Goal: Complete application form

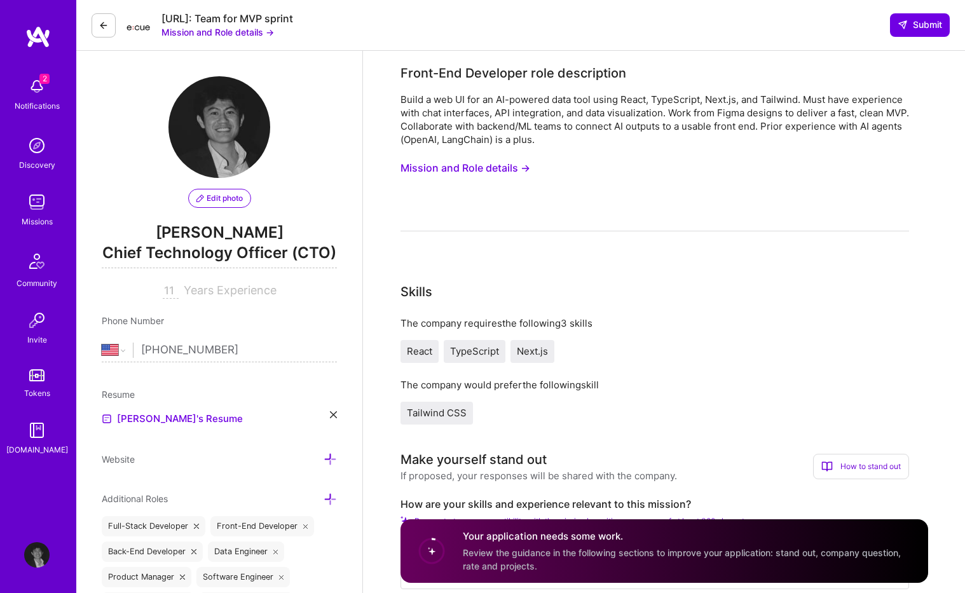
select select "US"
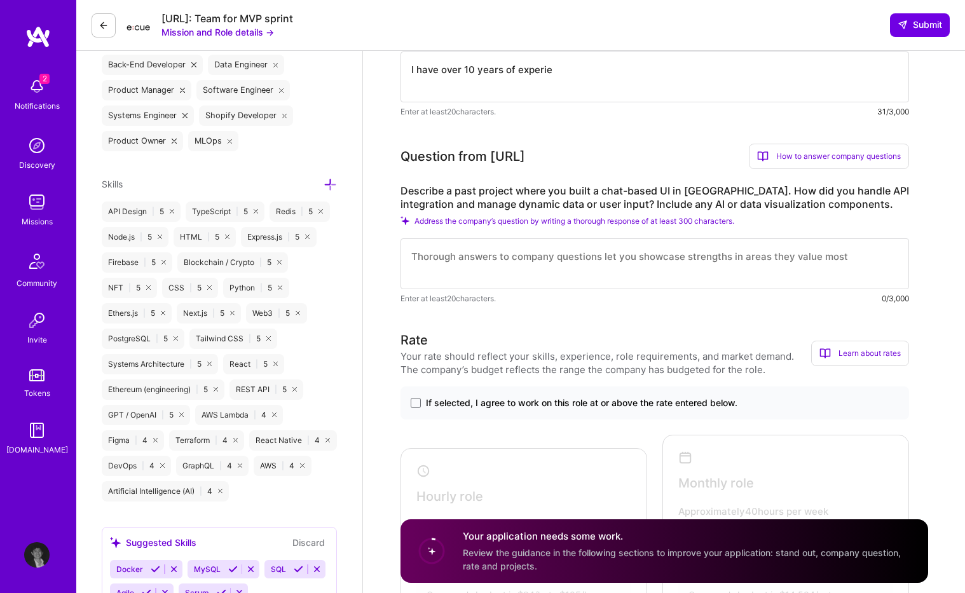
scroll to position [568, 0]
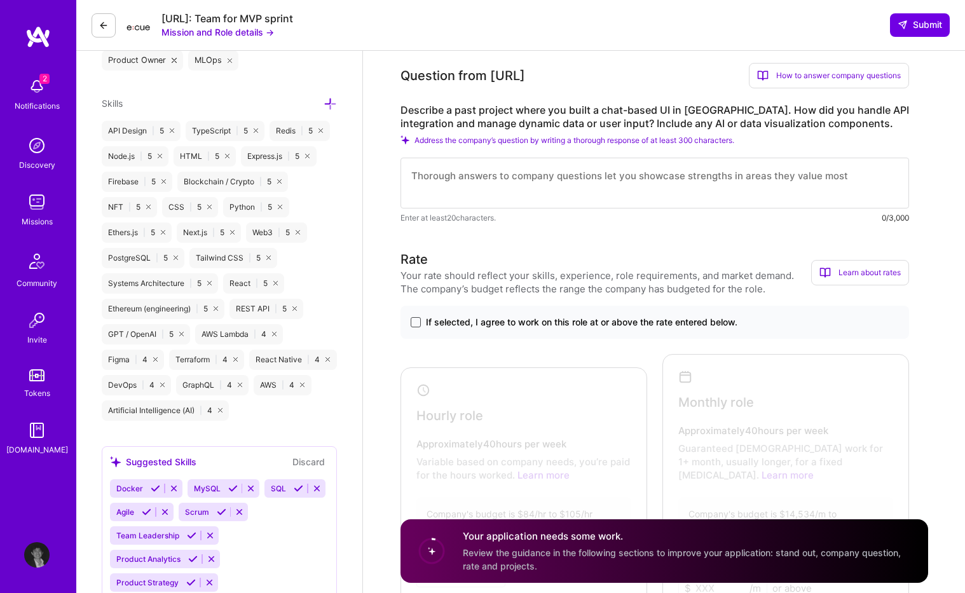
click at [417, 322] on span at bounding box center [416, 322] width 10 height 10
click at [0, 0] on input "If selected, I agree to work on this role at or above the rate entered below." at bounding box center [0, 0] width 0 height 0
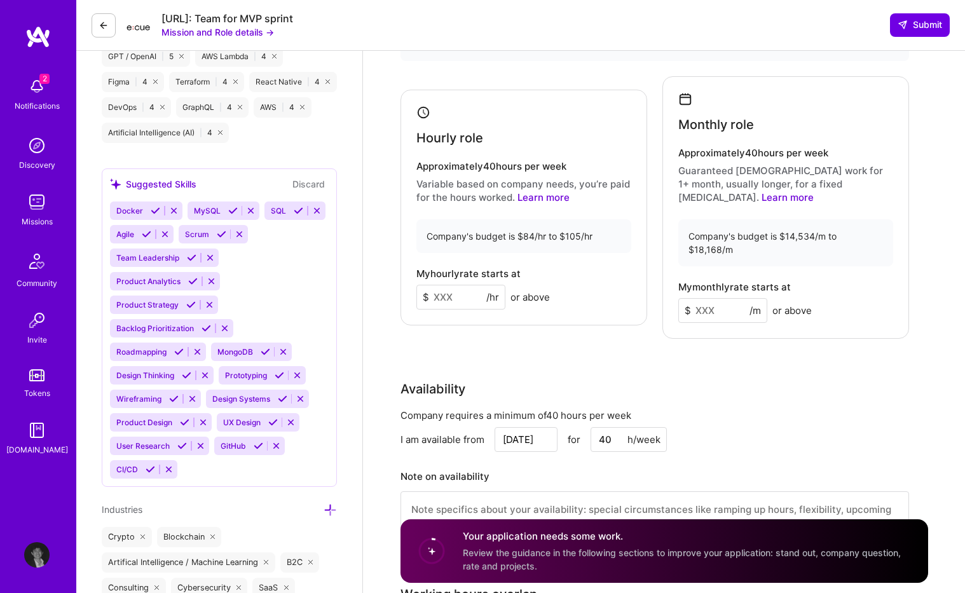
scroll to position [875, 0]
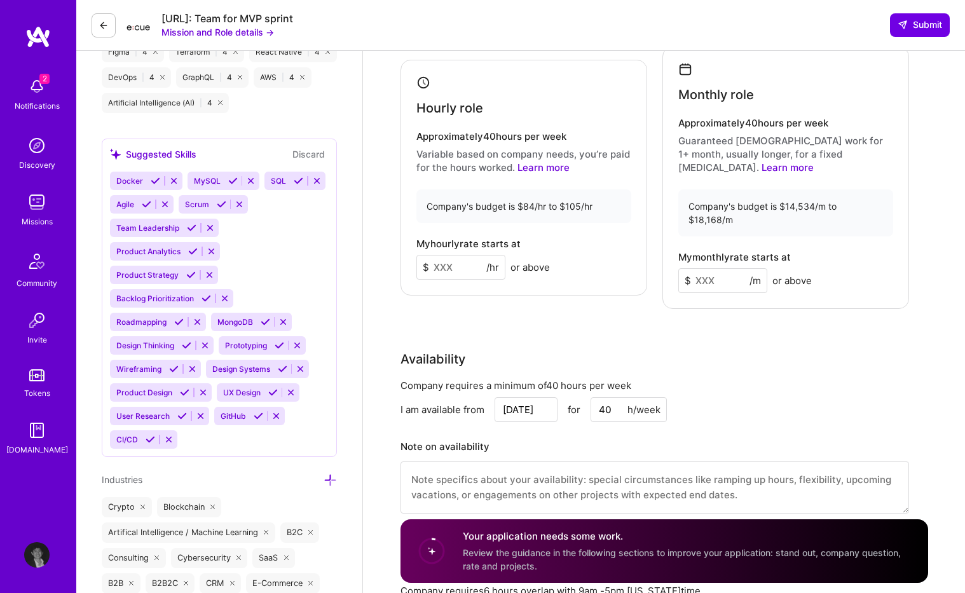
click at [472, 255] on input at bounding box center [460, 267] width 89 height 25
type input "90"
click at [572, 289] on div "Rate Your rate should reflect your skills, experience, role requirements, and m…" at bounding box center [664, 235] width 528 height 587
click at [593, 250] on div "My hourly rate starts at $ 90 /hr or above" at bounding box center [523, 258] width 215 height 41
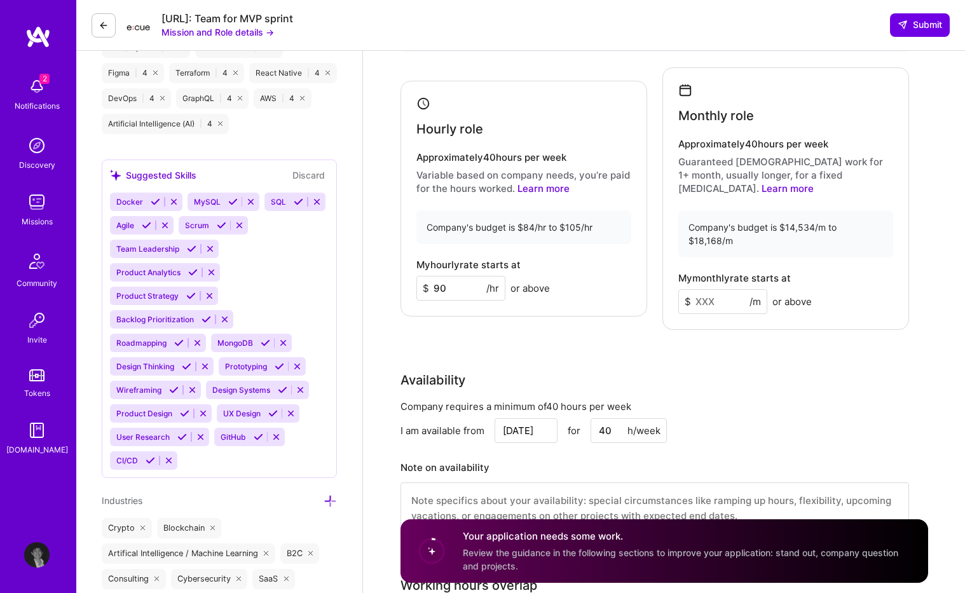
scroll to position [851, 0]
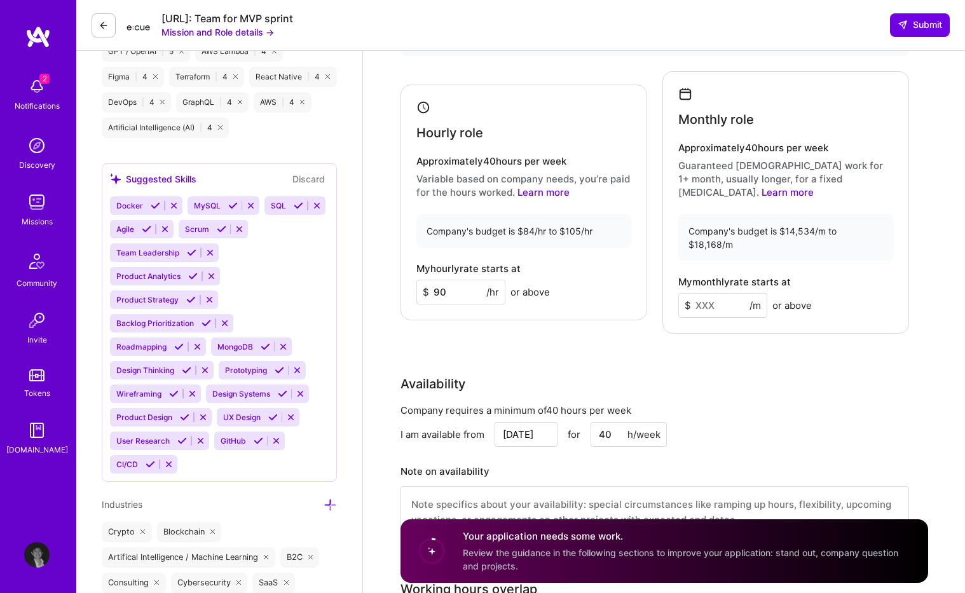
click at [764, 222] on div "Company's budget is $14,534/m to $18,168/m" at bounding box center [785, 237] width 215 height 47
click at [716, 293] on input at bounding box center [722, 305] width 89 height 25
type input "16000"
drag, startPoint x: 798, startPoint y: 303, endPoint x: 797, endPoint y: 311, distance: 8.4
click at [797, 311] on div "Rate Your rate should reflect your skills, experience, role requirements, and m…" at bounding box center [664, 260] width 528 height 587
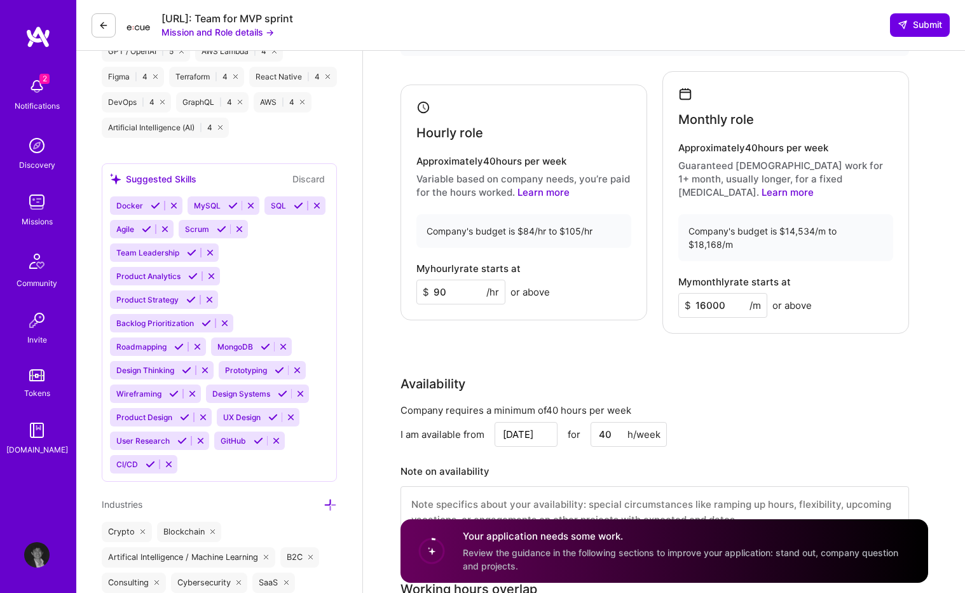
click at [467, 280] on input "90" at bounding box center [460, 292] width 89 height 25
click at [535, 331] on div "Rate Your rate should reflect your skills, experience, role requirements, and m…" at bounding box center [664, 260] width 528 height 587
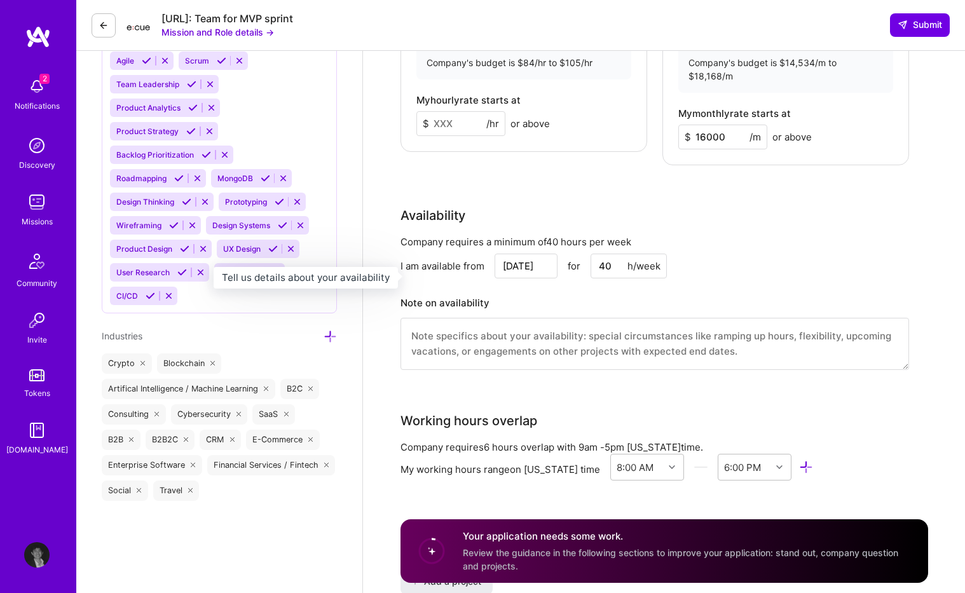
scroll to position [1255, 0]
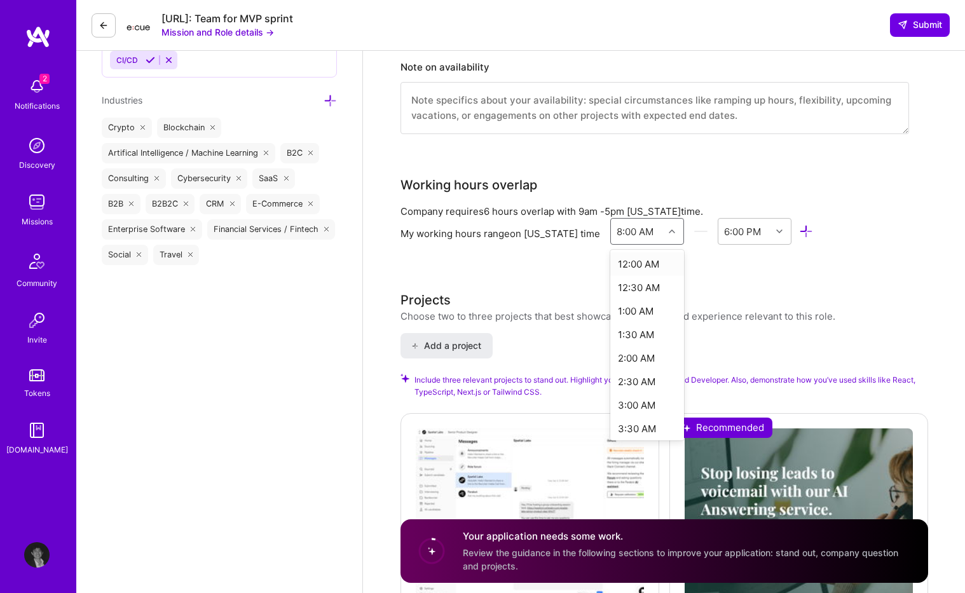
click at [666, 223] on div at bounding box center [674, 231] width 20 height 17
click at [643, 243] on div "Front-End Developer role description Build a web UI for an AI-powered data tool…" at bounding box center [664, 168] width 528 height 2718
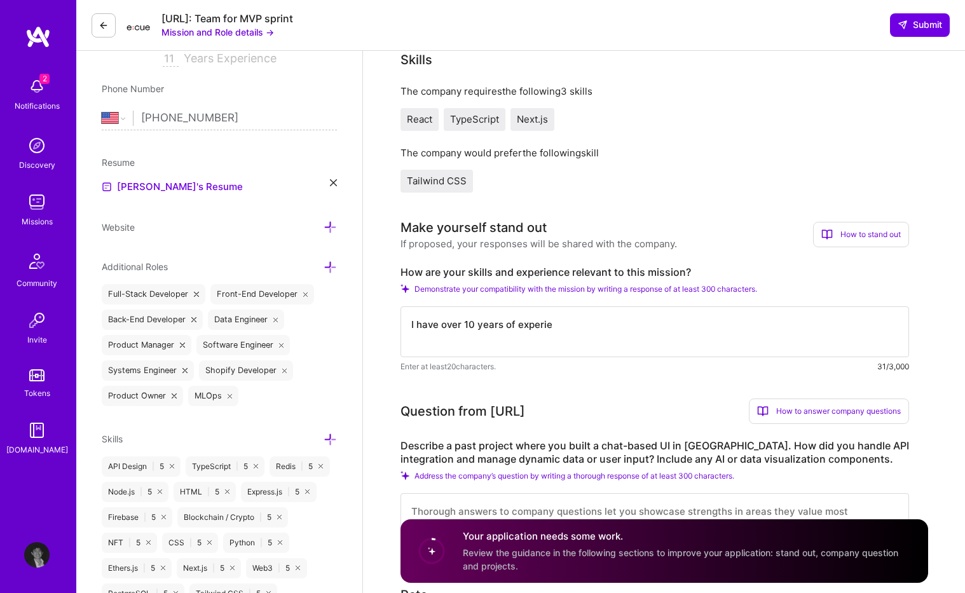
scroll to position [301, 0]
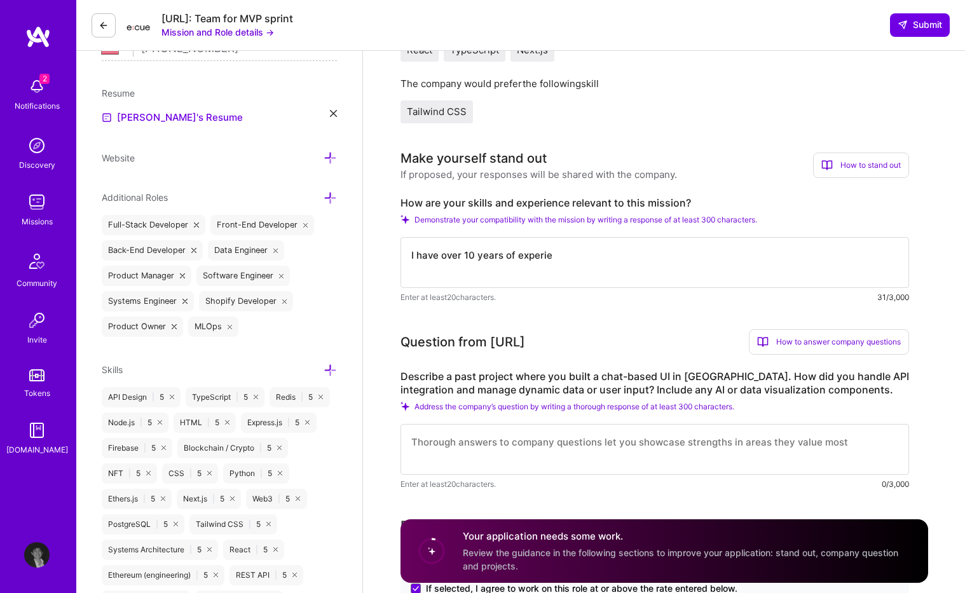
click at [570, 256] on textarea "I have over 10 years of experie" at bounding box center [654, 262] width 509 height 51
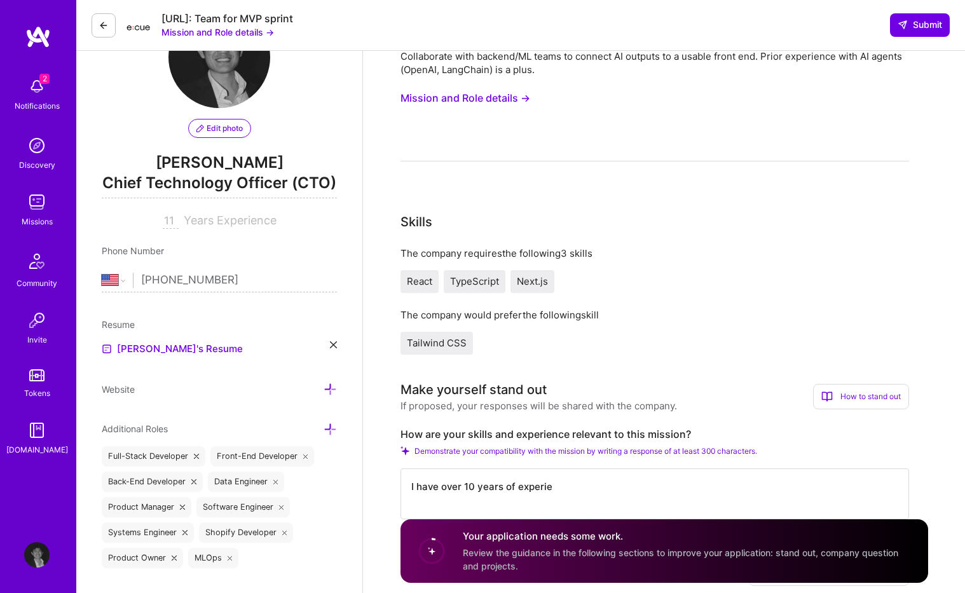
scroll to position [0, 0]
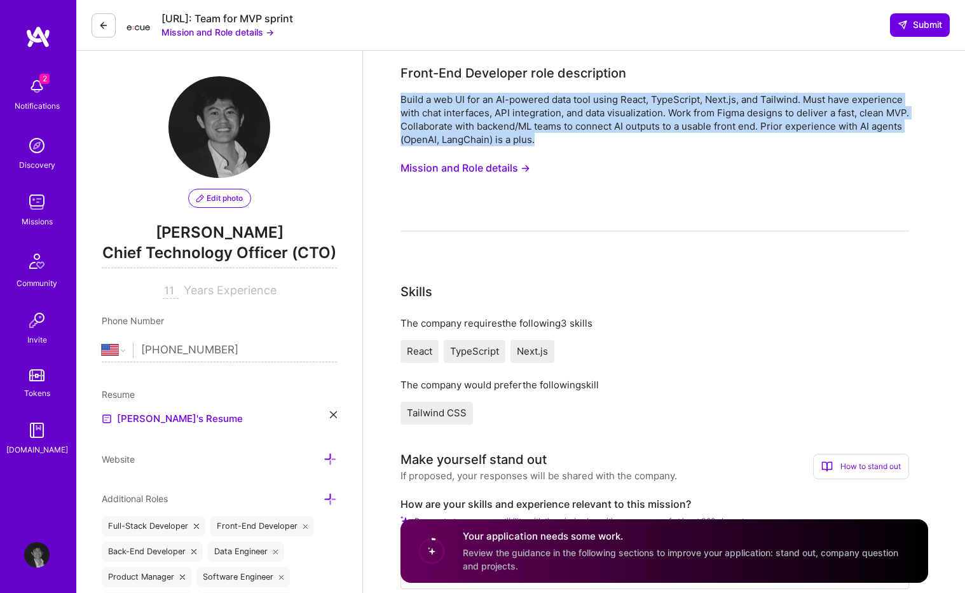
drag, startPoint x: 575, startPoint y: 144, endPoint x: 374, endPoint y: 92, distance: 208.1
copy div "Build a web UI for an AI-powered data tool using React, TypeScript, Next.js, an…"
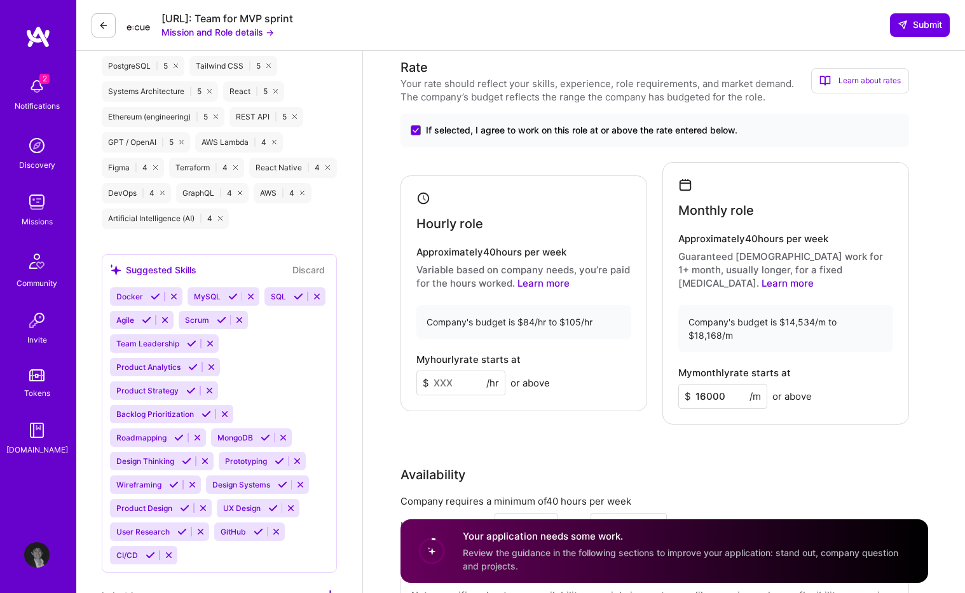
scroll to position [817, 0]
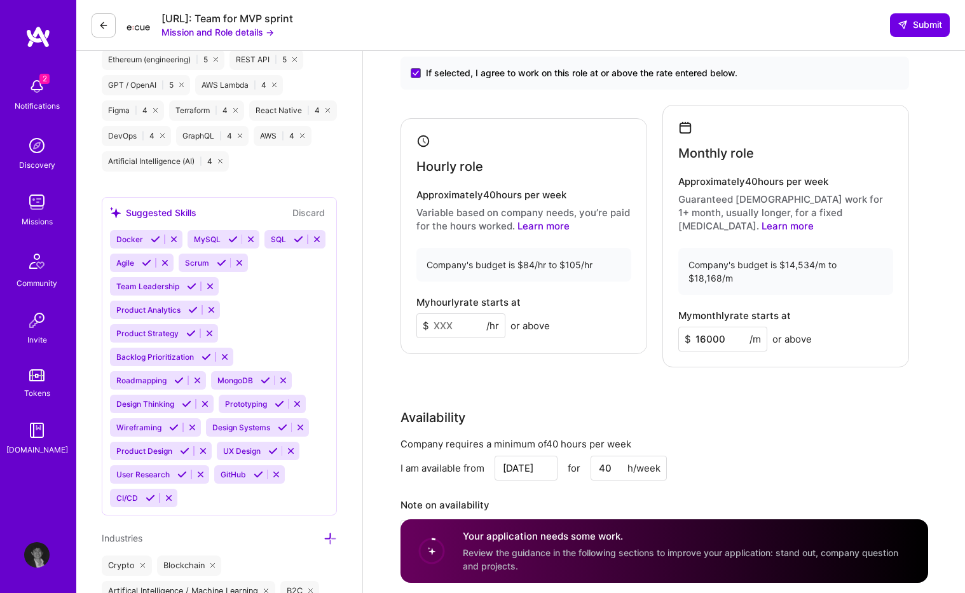
click at [532, 282] on div "Hourly role Approximately 40 hours per week Variable based on company needs, yo…" at bounding box center [523, 236] width 247 height 236
drag, startPoint x: 804, startPoint y: 228, endPoint x: 795, endPoint y: 228, distance: 8.9
click at [803, 228] on div "Monthly role Approximately 40 hours per week Guaranteed [DEMOGRAPHIC_DATA] work…" at bounding box center [785, 236] width 247 height 263
click at [446, 318] on input at bounding box center [460, 325] width 89 height 25
click at [456, 313] on input at bounding box center [460, 325] width 89 height 25
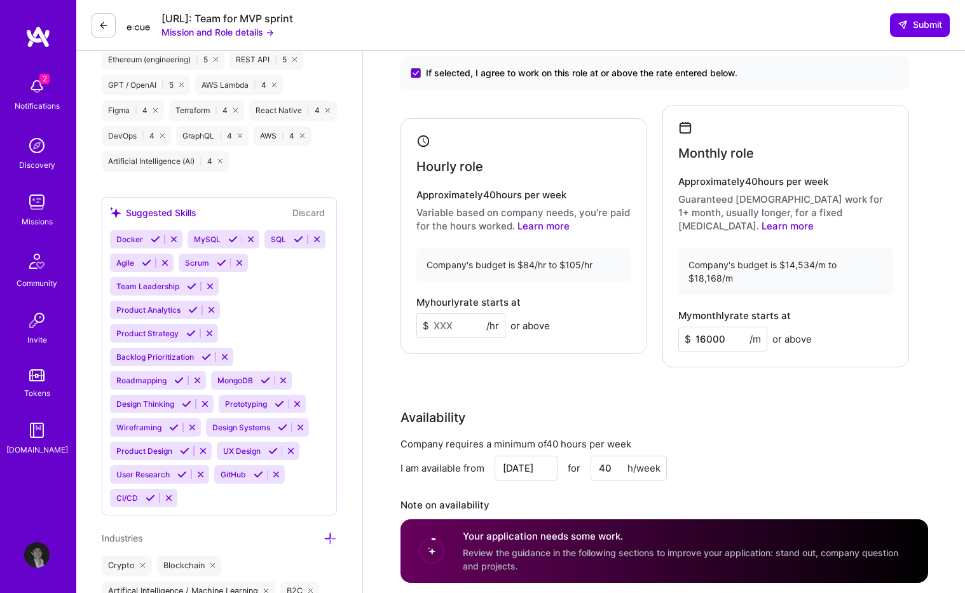
click at [462, 313] on input at bounding box center [460, 325] width 89 height 25
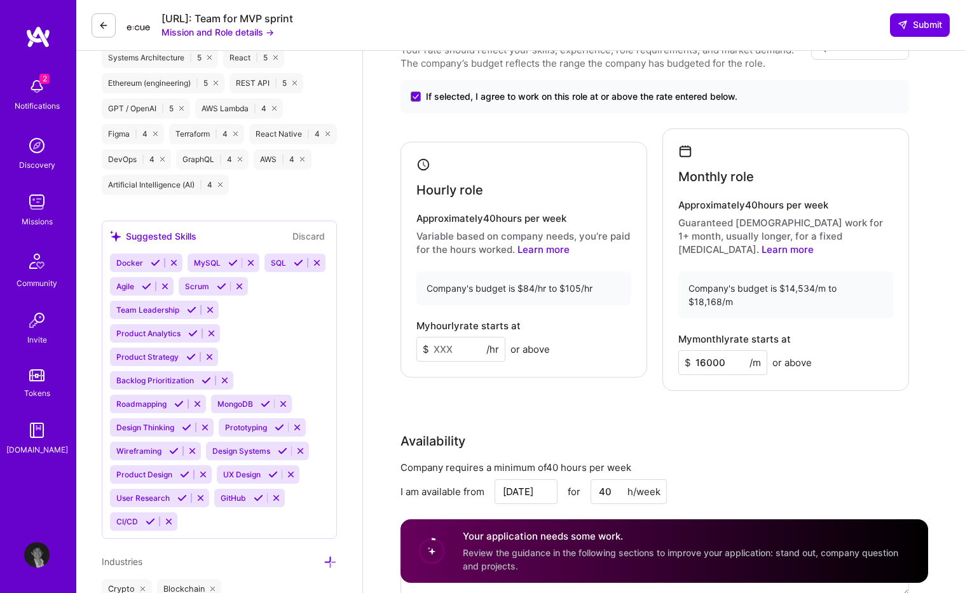
scroll to position [791, 0]
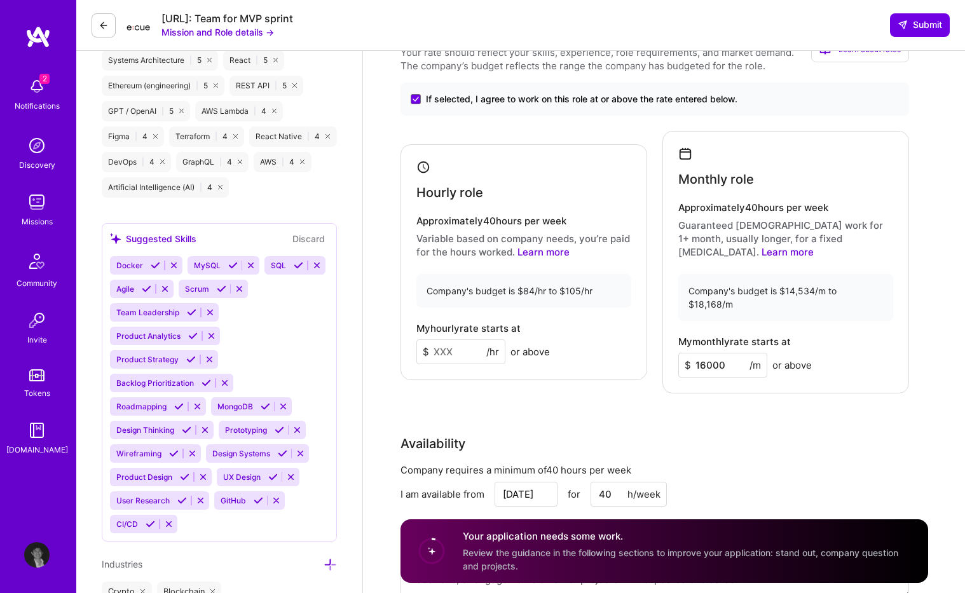
click at [457, 339] on input at bounding box center [460, 351] width 89 height 25
type input "100"
click at [654, 367] on div "Rate Your rate should reflect your skills, experience, role requirements, and m…" at bounding box center [664, 320] width 528 height 587
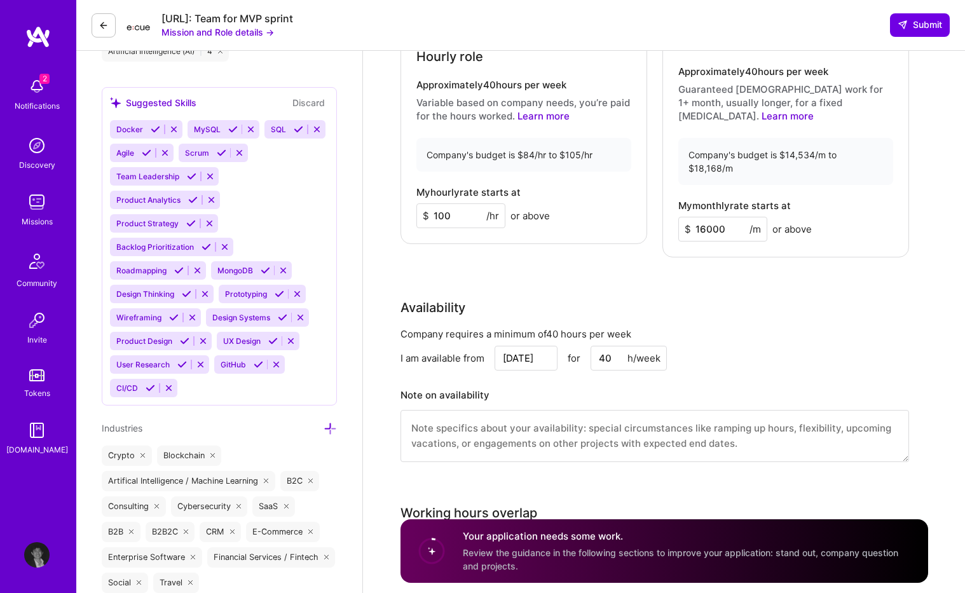
scroll to position [927, 0]
drag, startPoint x: 626, startPoint y: 250, endPoint x: 622, endPoint y: 229, distance: 21.2
click at [624, 247] on div "Rate Your rate should reflect your skills, experience, role requirements, and m…" at bounding box center [664, 183] width 528 height 587
drag, startPoint x: 636, startPoint y: 184, endPoint x: 643, endPoint y: 187, distance: 7.4
click at [635, 184] on div "Hourly role Approximately 40 hours per week Variable based on company needs, yo…" at bounding box center [523, 126] width 247 height 236
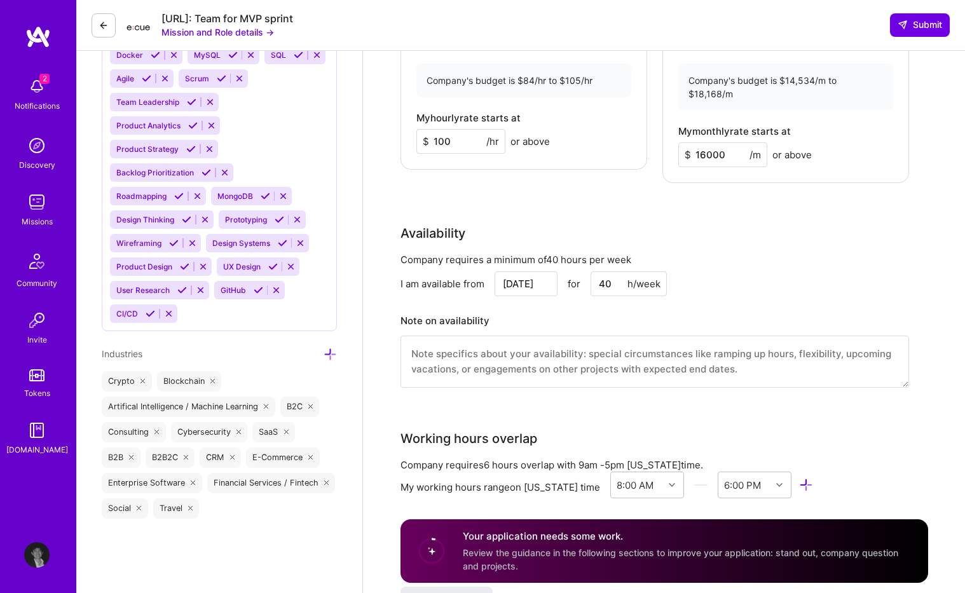
scroll to position [771, 0]
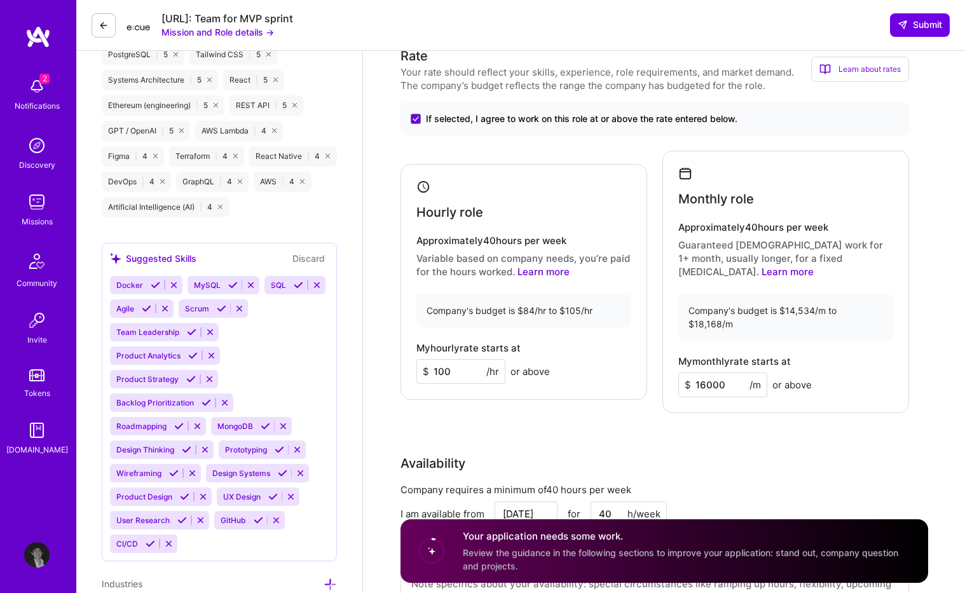
click at [564, 548] on span "Review the guidance in the following sections to improve your application: stan…" at bounding box center [680, 559] width 435 height 24
click at [475, 552] on span "Review the guidance in the following sections to improve your application: stan…" at bounding box center [680, 559] width 435 height 24
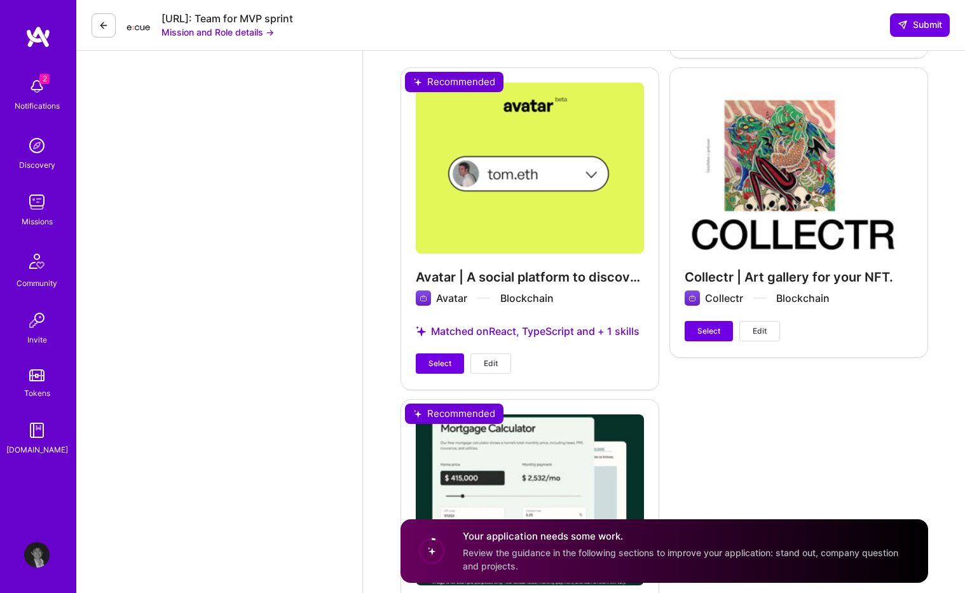
scroll to position [2161, 0]
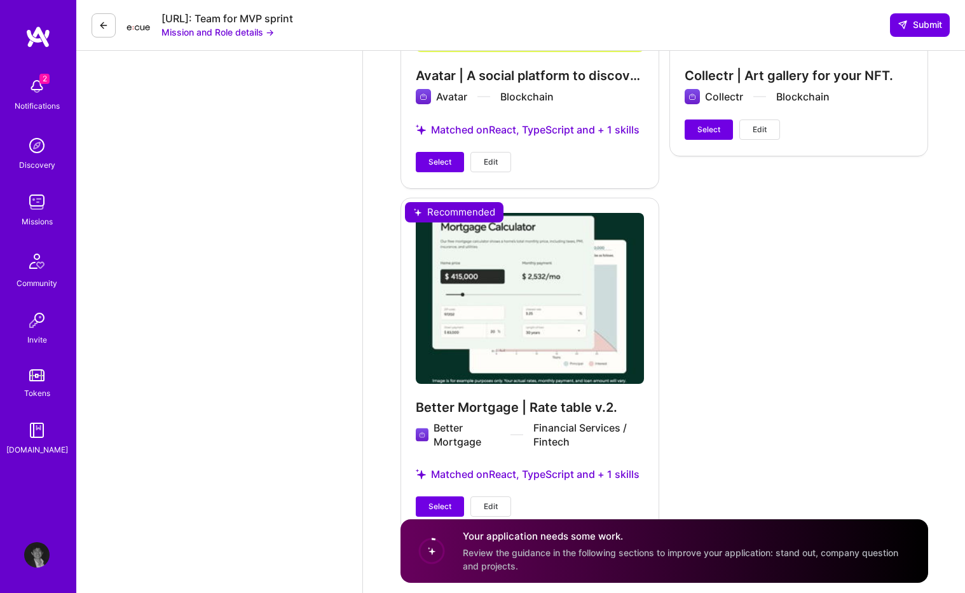
click at [538, 533] on h4 "Your application needs some work." at bounding box center [688, 536] width 450 height 13
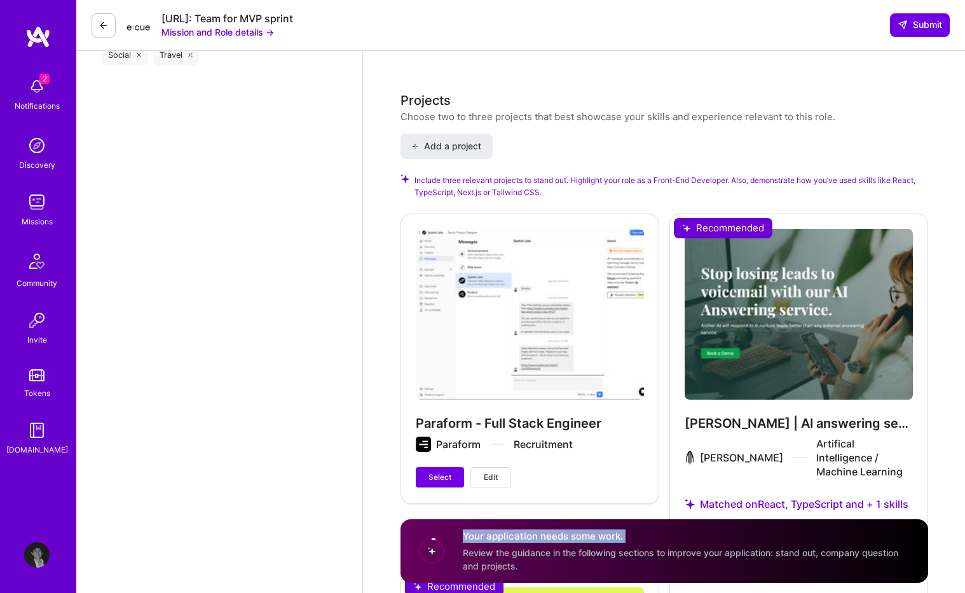
scroll to position [1717, 0]
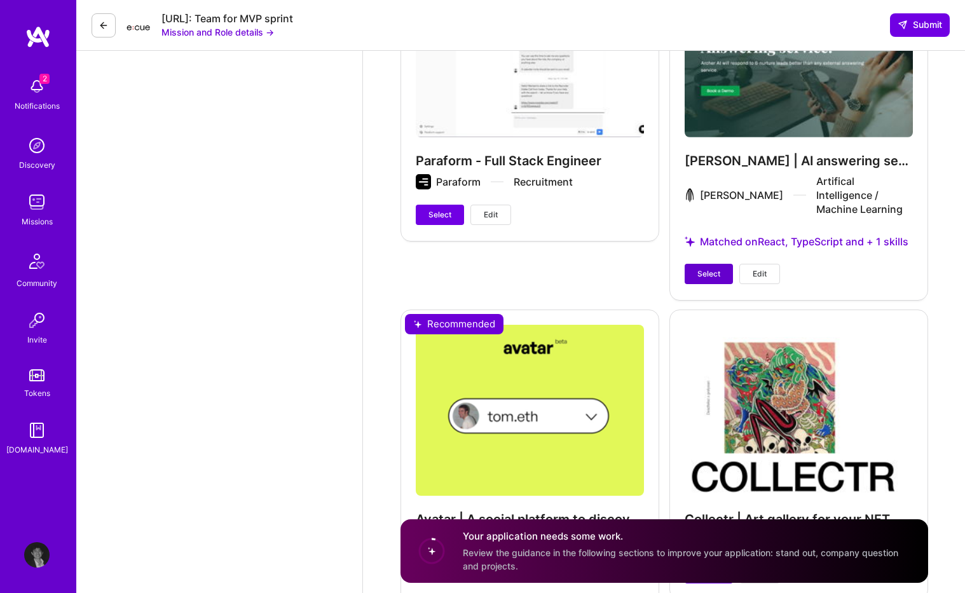
drag, startPoint x: 713, startPoint y: 245, endPoint x: 711, endPoint y: 228, distance: 17.2
click at [713, 243] on div "[PERSON_NAME] | AI answering service. [PERSON_NAME] Artifical Intelligence / Ma…" at bounding box center [798, 125] width 259 height 348
click at [711, 268] on span "Select" at bounding box center [708, 273] width 23 height 11
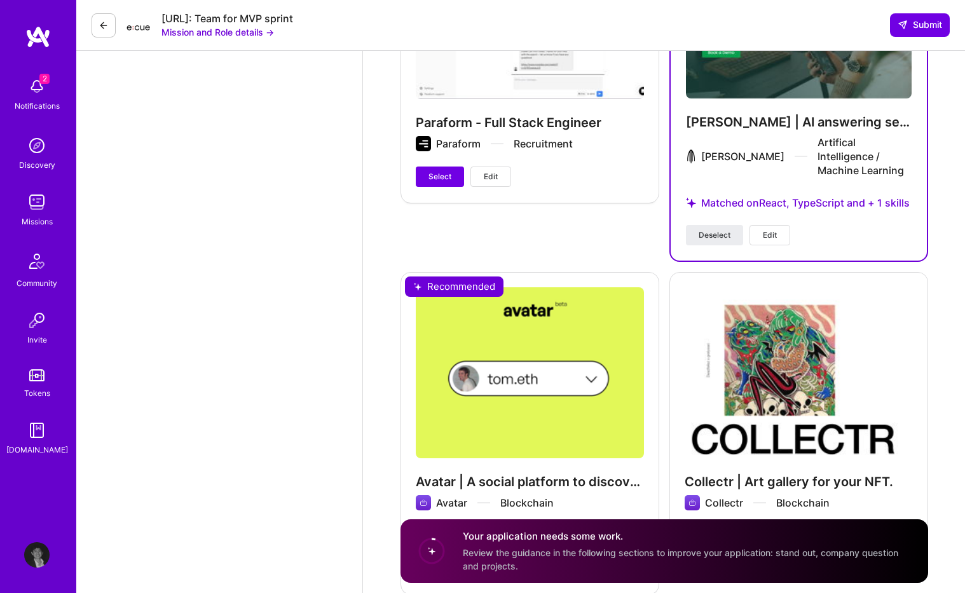
scroll to position [1689, 0]
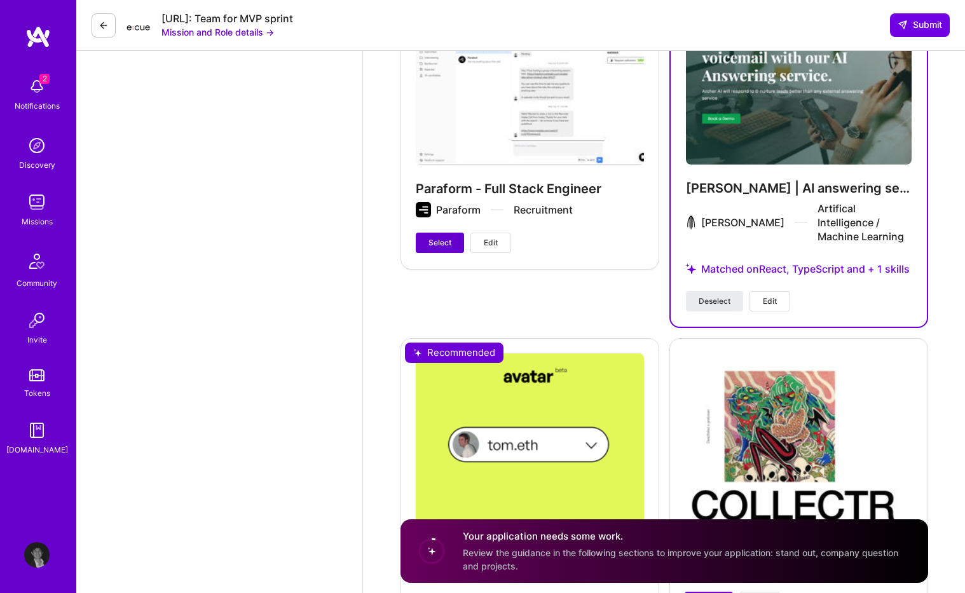
click at [442, 237] on span "Select" at bounding box center [439, 242] width 23 height 11
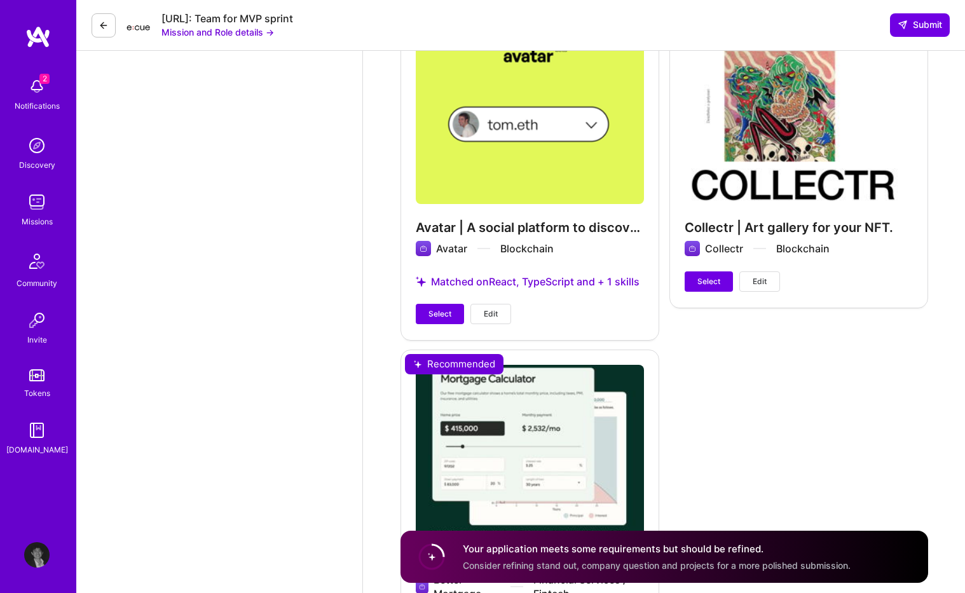
scroll to position [2163, 0]
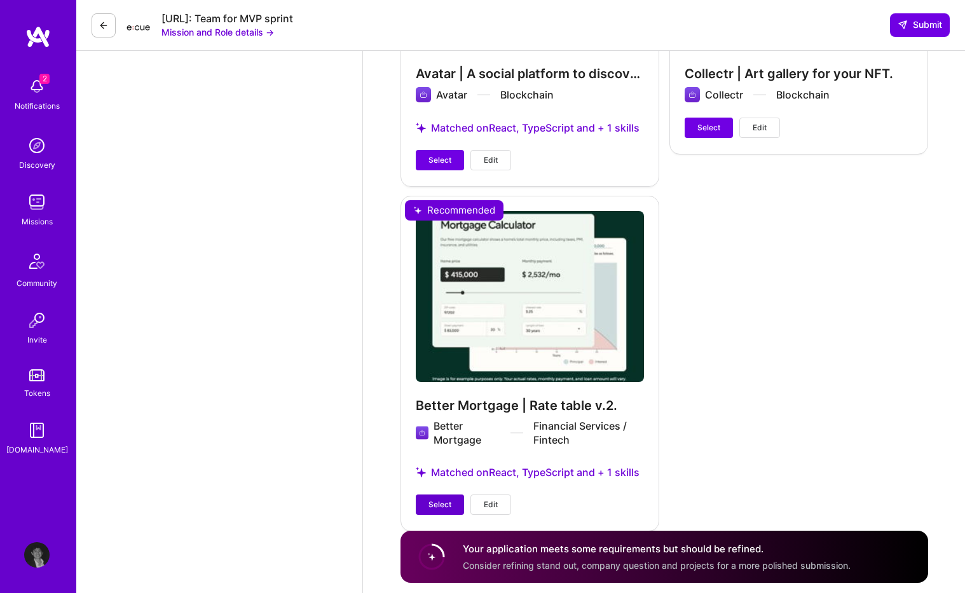
click at [428, 499] on span "Select" at bounding box center [439, 504] width 23 height 11
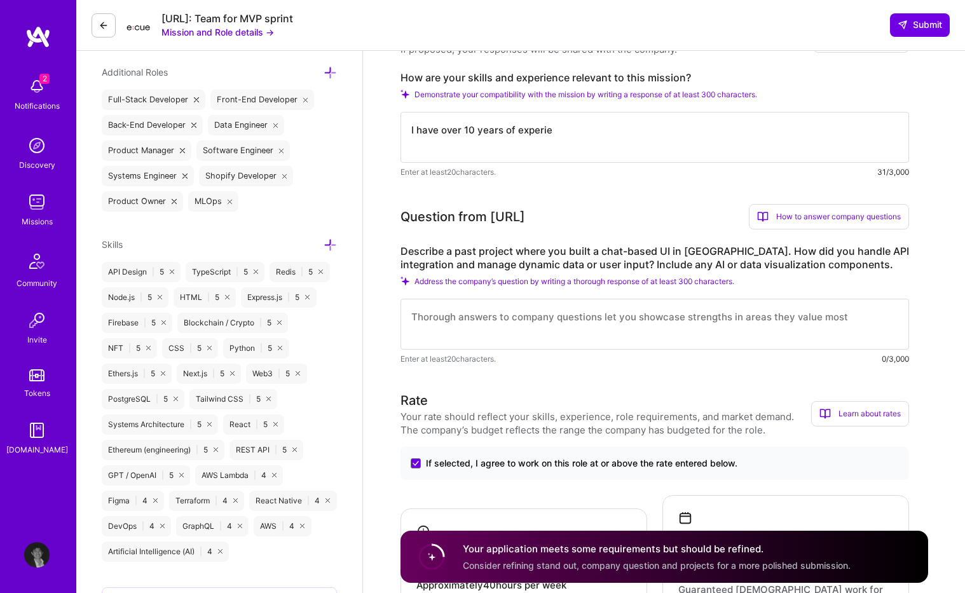
scroll to position [282, 0]
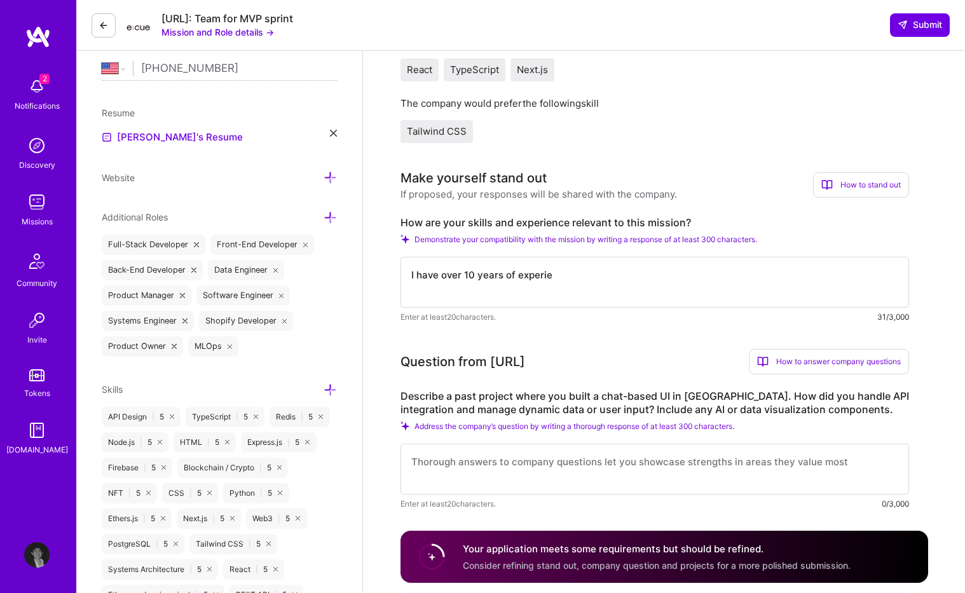
click at [676, 278] on textarea "I have over 10 years of experie" at bounding box center [654, 282] width 509 height 51
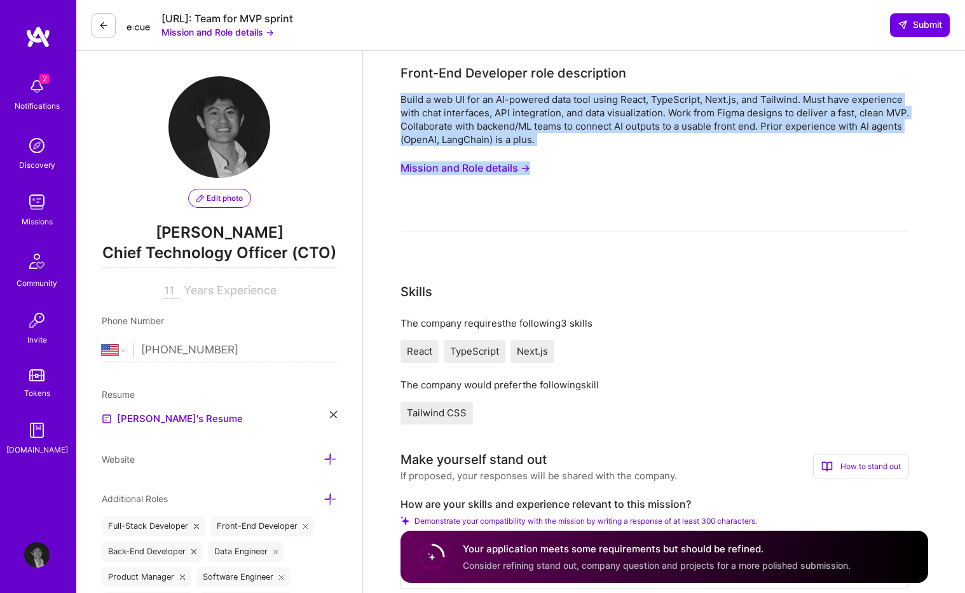
drag, startPoint x: 631, startPoint y: 152, endPoint x: 382, endPoint y: 102, distance: 254.2
copy div "Build a web UI for an AI-powered data tool using React, TypeScript, Next.js, an…"
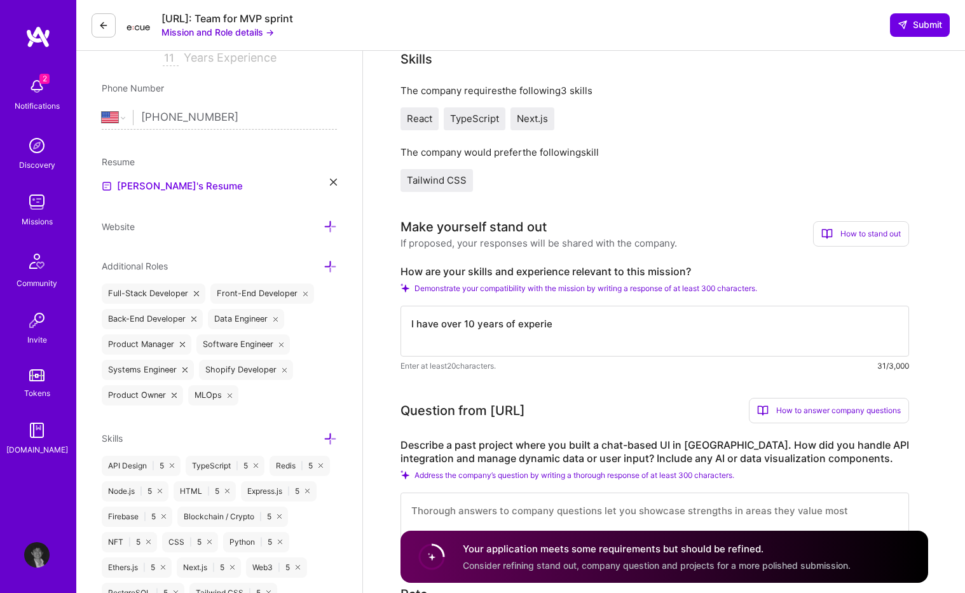
scroll to position [275, 0]
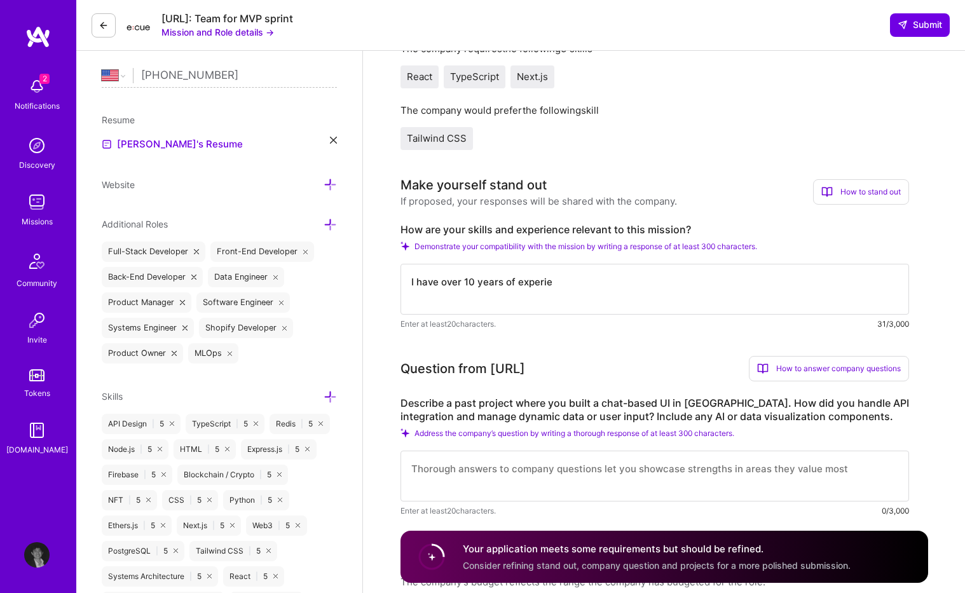
click at [527, 229] on label "How are your skills and experience relevant to this mission?" at bounding box center [654, 229] width 509 height 13
copy label "How are your skills and experience relevant to this mission?"
click at [531, 295] on textarea "I have over 10 years of experie" at bounding box center [654, 289] width 509 height 51
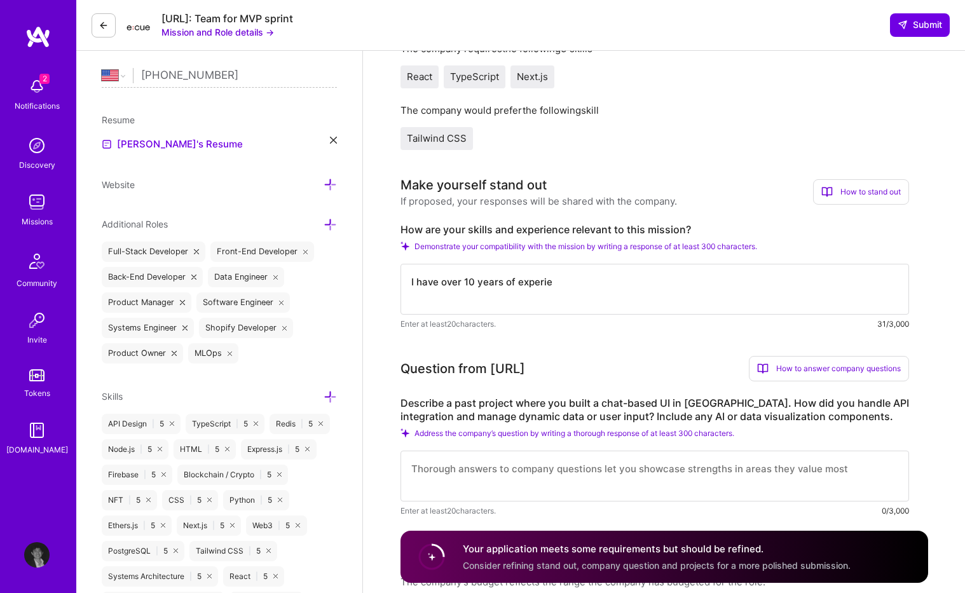
paste textarea "’lo ipsum dol sita 78 conse adipisc el s doei-tempo incididun utl etdolo magnaa…"
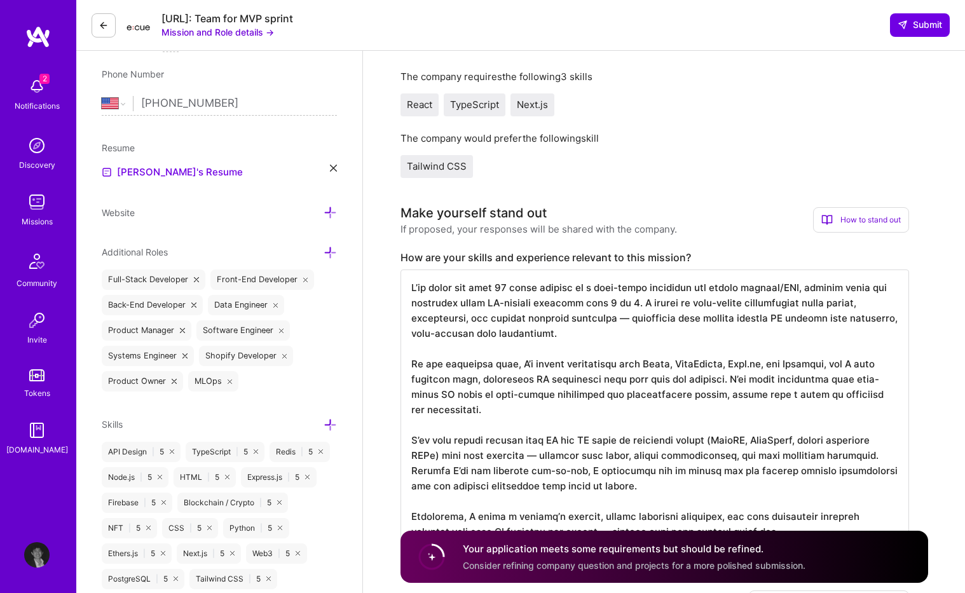
scroll to position [305, 0]
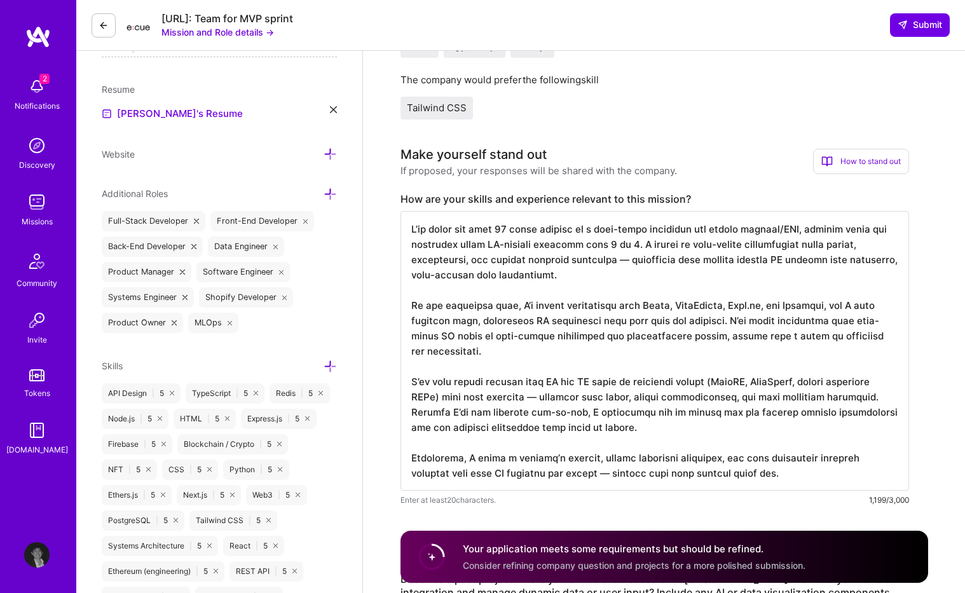
drag, startPoint x: 649, startPoint y: 259, endPoint x: 657, endPoint y: 277, distance: 20.0
click at [657, 277] on textarea at bounding box center [654, 351] width 509 height 280
click at [634, 292] on textarea at bounding box center [654, 351] width 509 height 280
drag, startPoint x: 632, startPoint y: 282, endPoint x: 649, endPoint y: 261, distance: 27.6
click at [649, 261] on textarea at bounding box center [654, 351] width 509 height 280
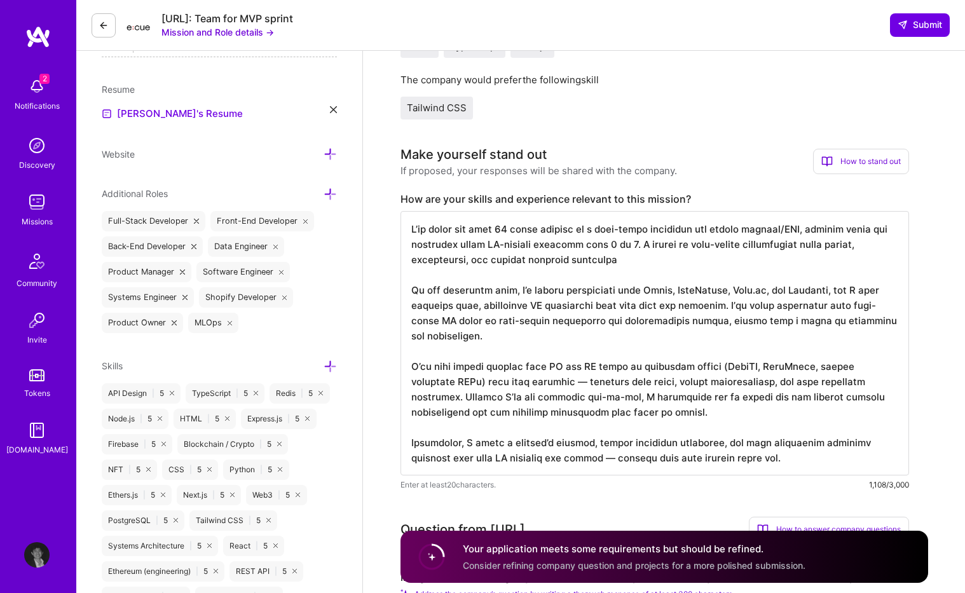
drag, startPoint x: 679, startPoint y: 266, endPoint x: 664, endPoint y: 245, distance: 25.4
click at [664, 245] on textarea at bounding box center [654, 343] width 509 height 264
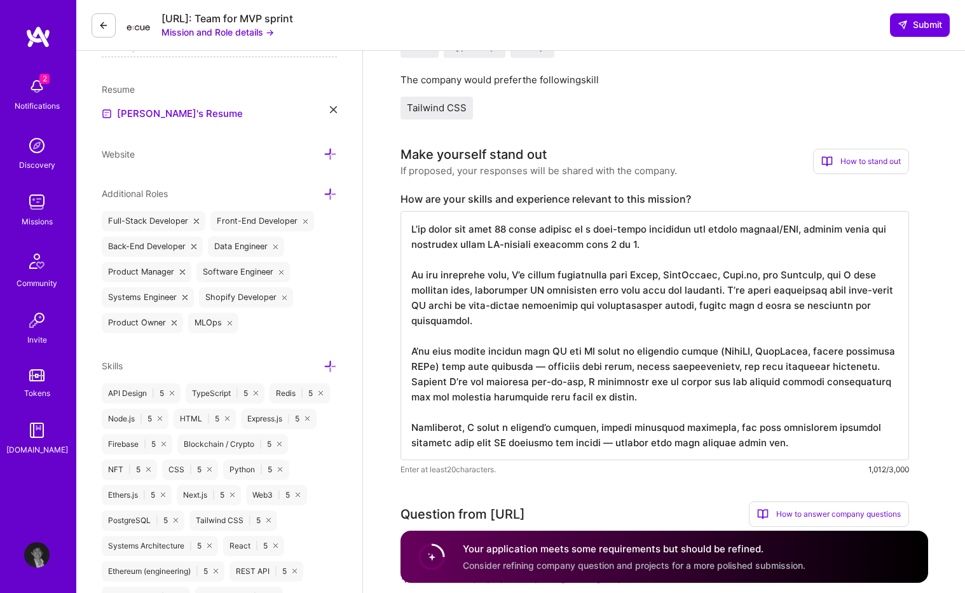
click at [510, 315] on textarea at bounding box center [654, 335] width 509 height 249
drag, startPoint x: 521, startPoint y: 353, endPoint x: 655, endPoint y: 394, distance: 140.2
click at [655, 394] on textarea at bounding box center [654, 335] width 509 height 249
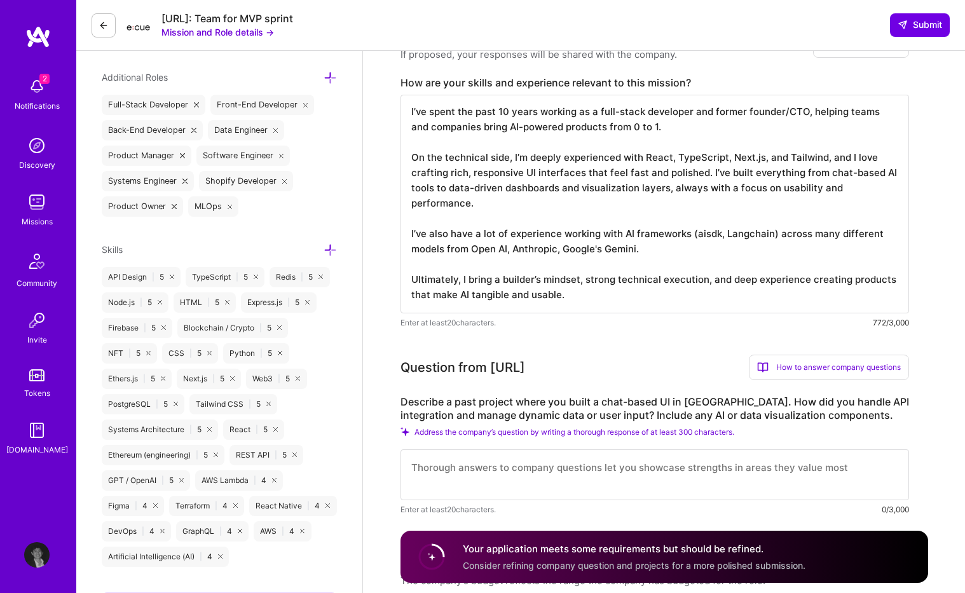
scroll to position [457, 0]
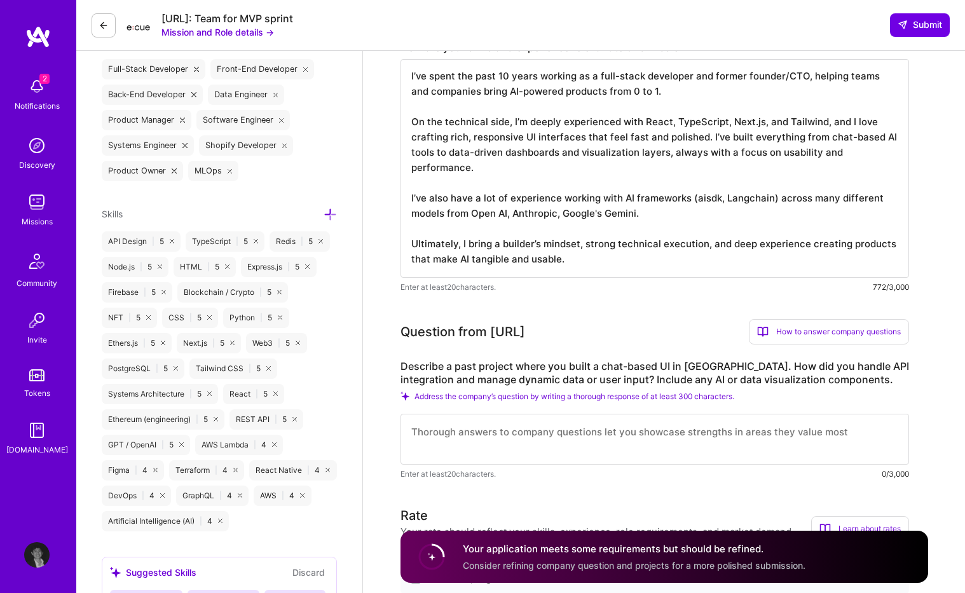
type textarea "I’ve spent the past 10 years working as a full-stack developer and former found…"
click at [614, 367] on label "Describe a past project where you built a chat-based UI in [GEOGRAPHIC_DATA]. H…" at bounding box center [654, 373] width 509 height 27
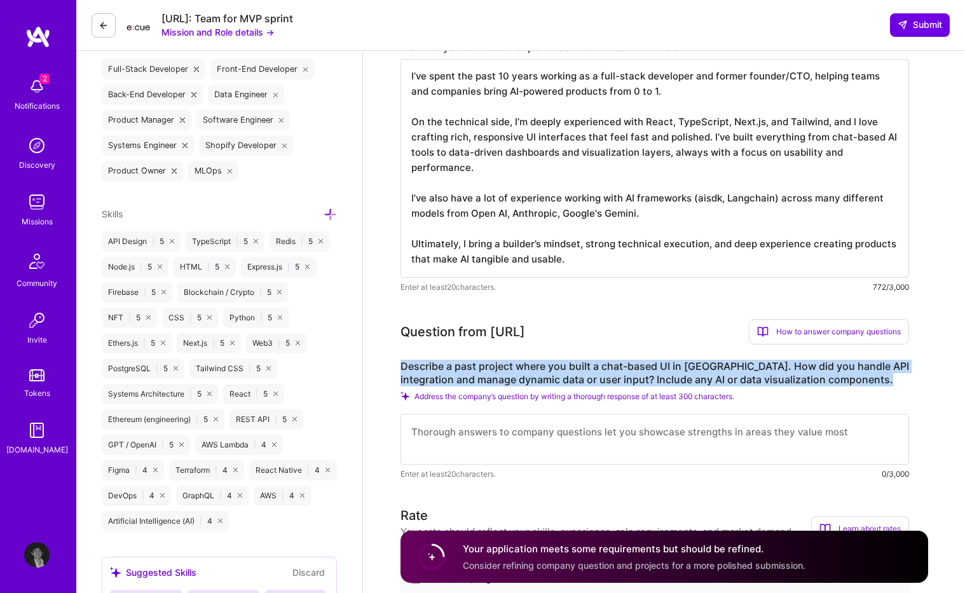
click at [614, 367] on label "Describe a past project where you built a chat-based UI in [GEOGRAPHIC_DATA]. H…" at bounding box center [654, 373] width 509 height 27
copy label "Describe a past project where you built a chat-based UI in [GEOGRAPHIC_DATA]. H…"
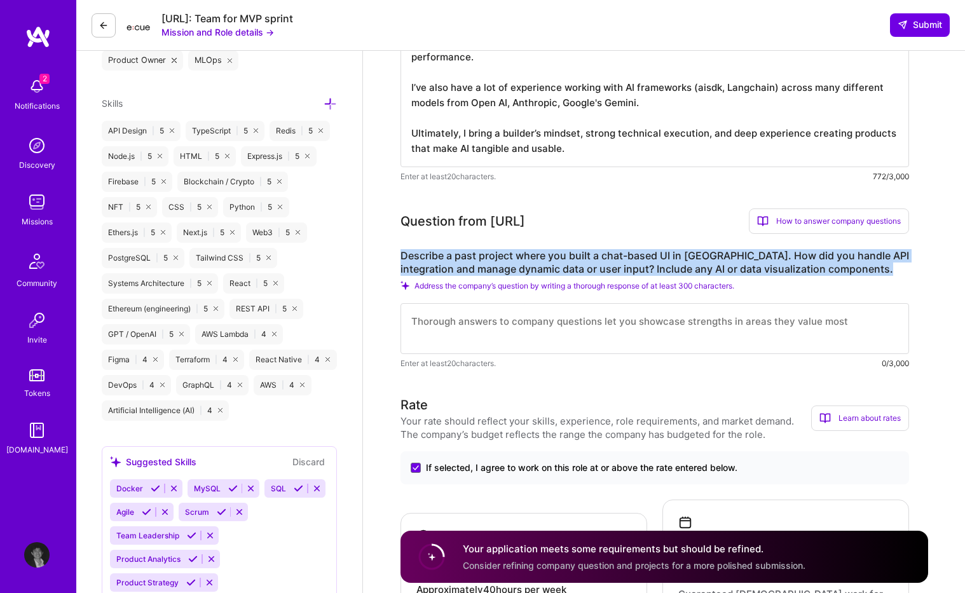
scroll to position [569, 0]
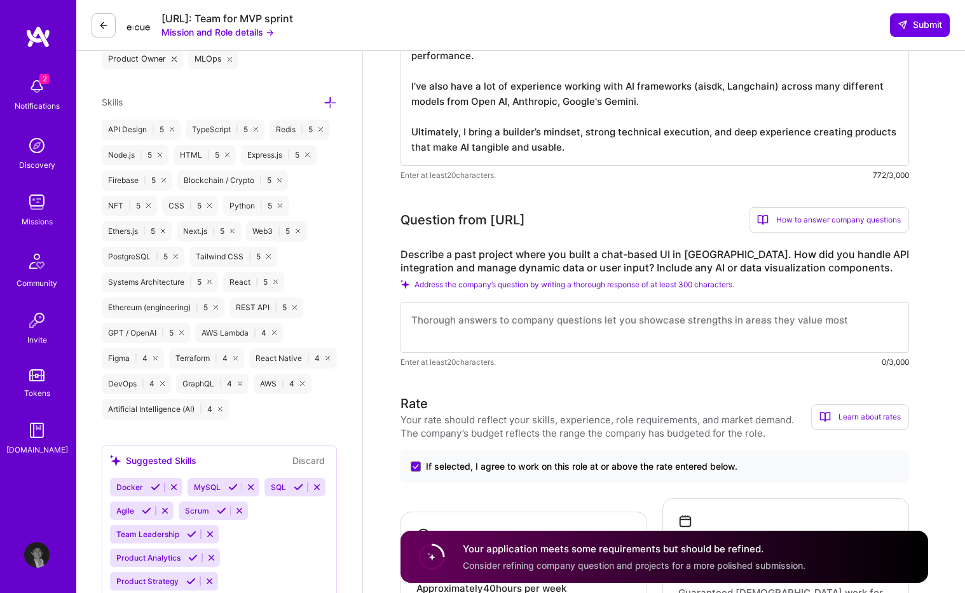
click at [798, 217] on div "How to answer company questions" at bounding box center [829, 219] width 160 height 25
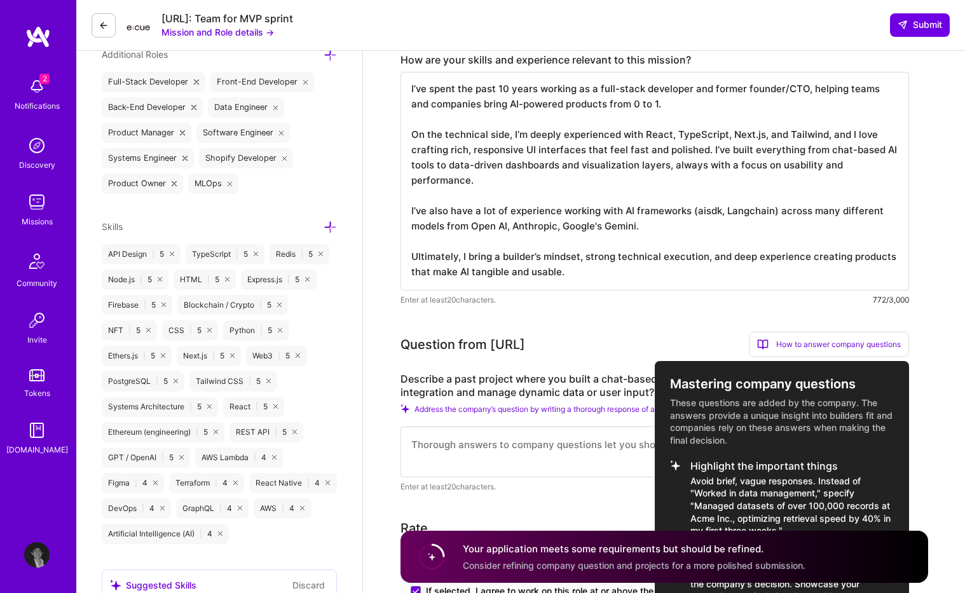
scroll to position [275, 0]
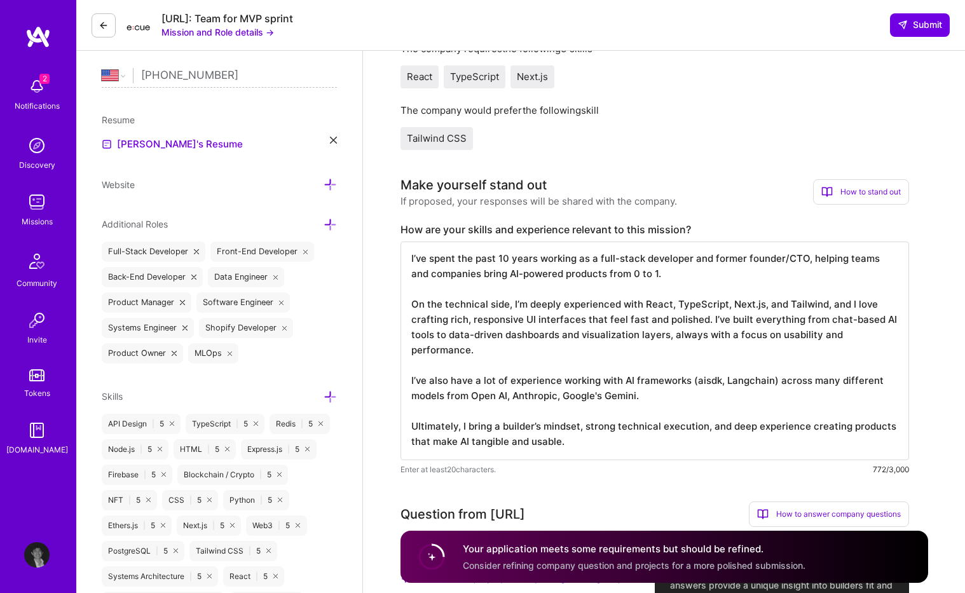
drag, startPoint x: 874, startPoint y: 211, endPoint x: 868, endPoint y: 195, distance: 17.5
click at [873, 209] on div at bounding box center [482, 296] width 965 height 593
click at [868, 194] on div "How to stand out" at bounding box center [861, 191] width 96 height 25
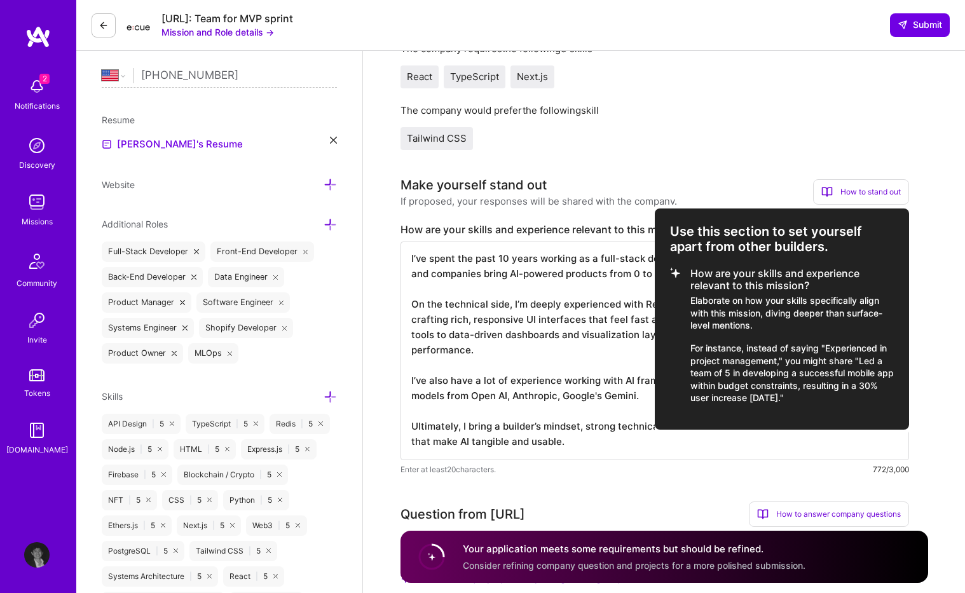
scroll to position [277, 0]
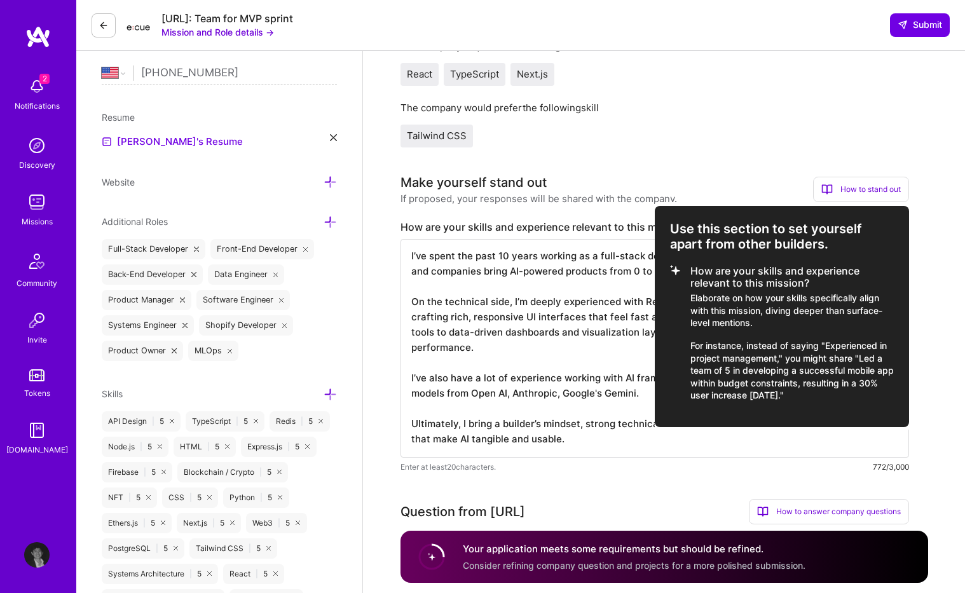
click at [647, 306] on div at bounding box center [482, 296] width 965 height 593
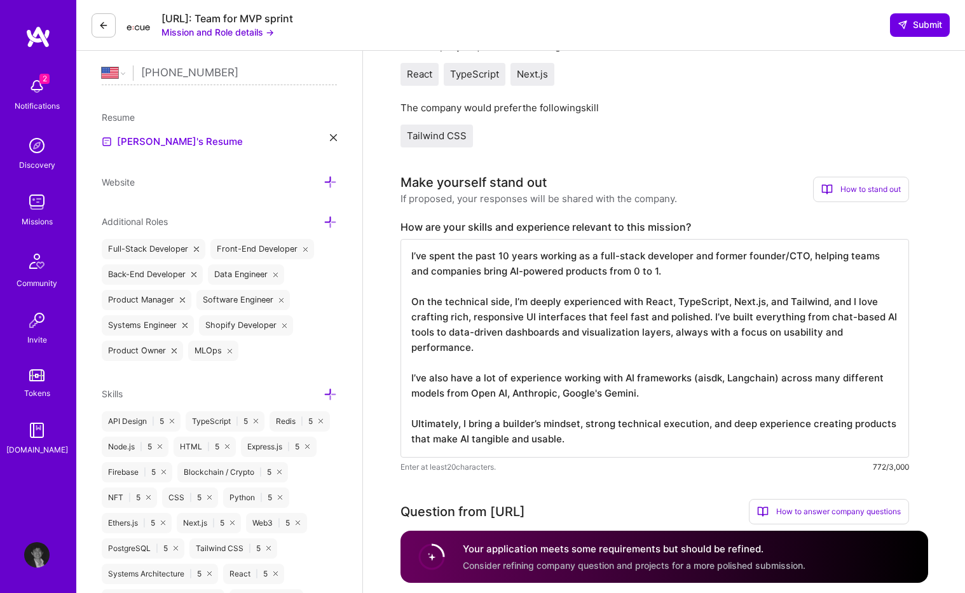
click at [608, 312] on textarea "I’ve spent the past 10 years working as a full-stack developer and former found…" at bounding box center [654, 348] width 509 height 219
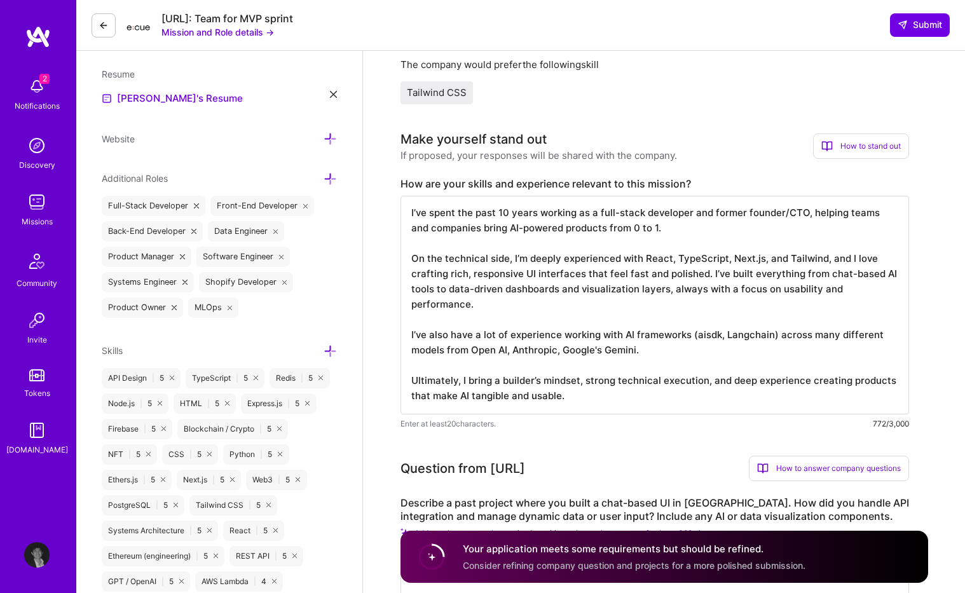
scroll to position [814, 0]
